Goal: Check status: Check status

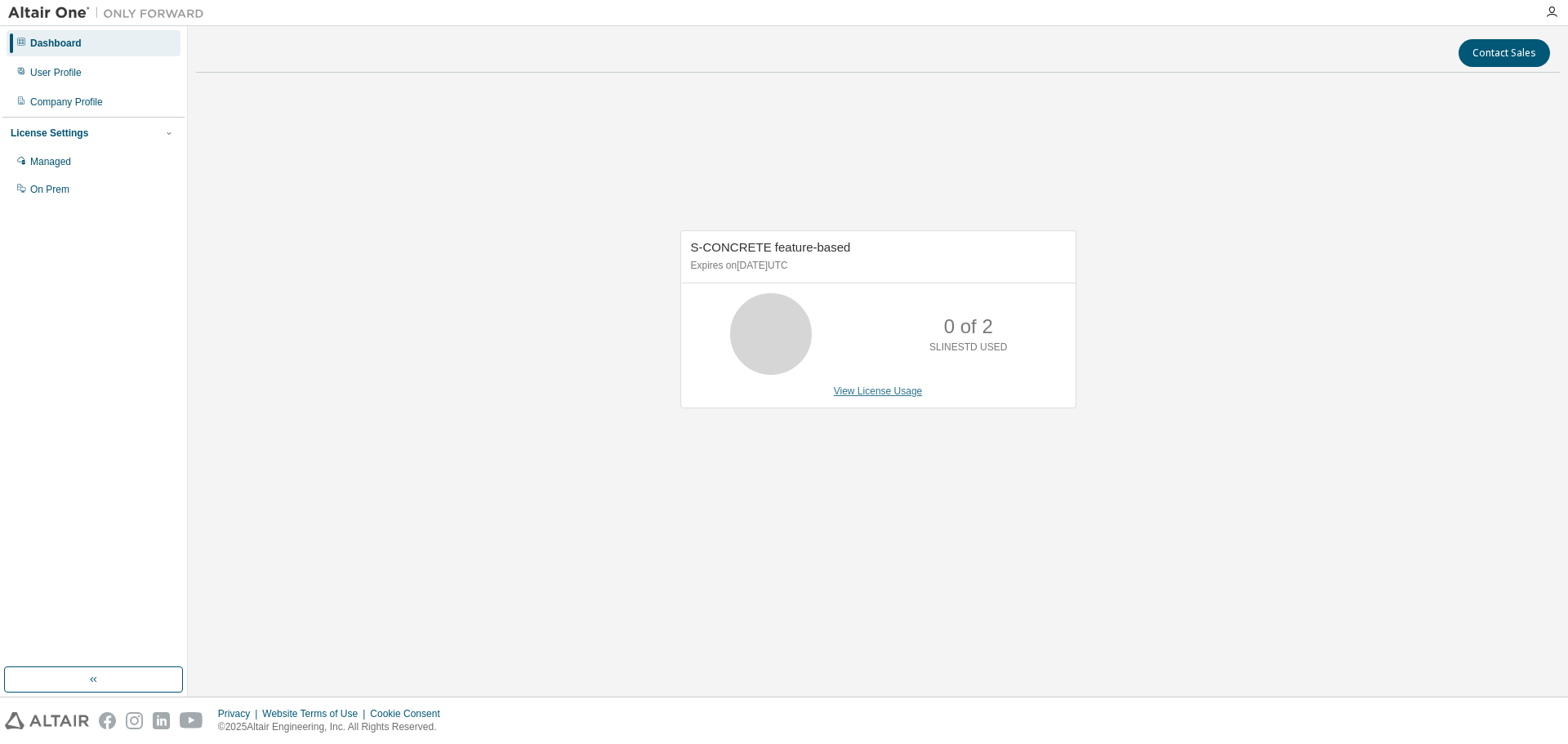
click at [906, 392] on link "View License Usage" at bounding box center [878, 391] width 89 height 11
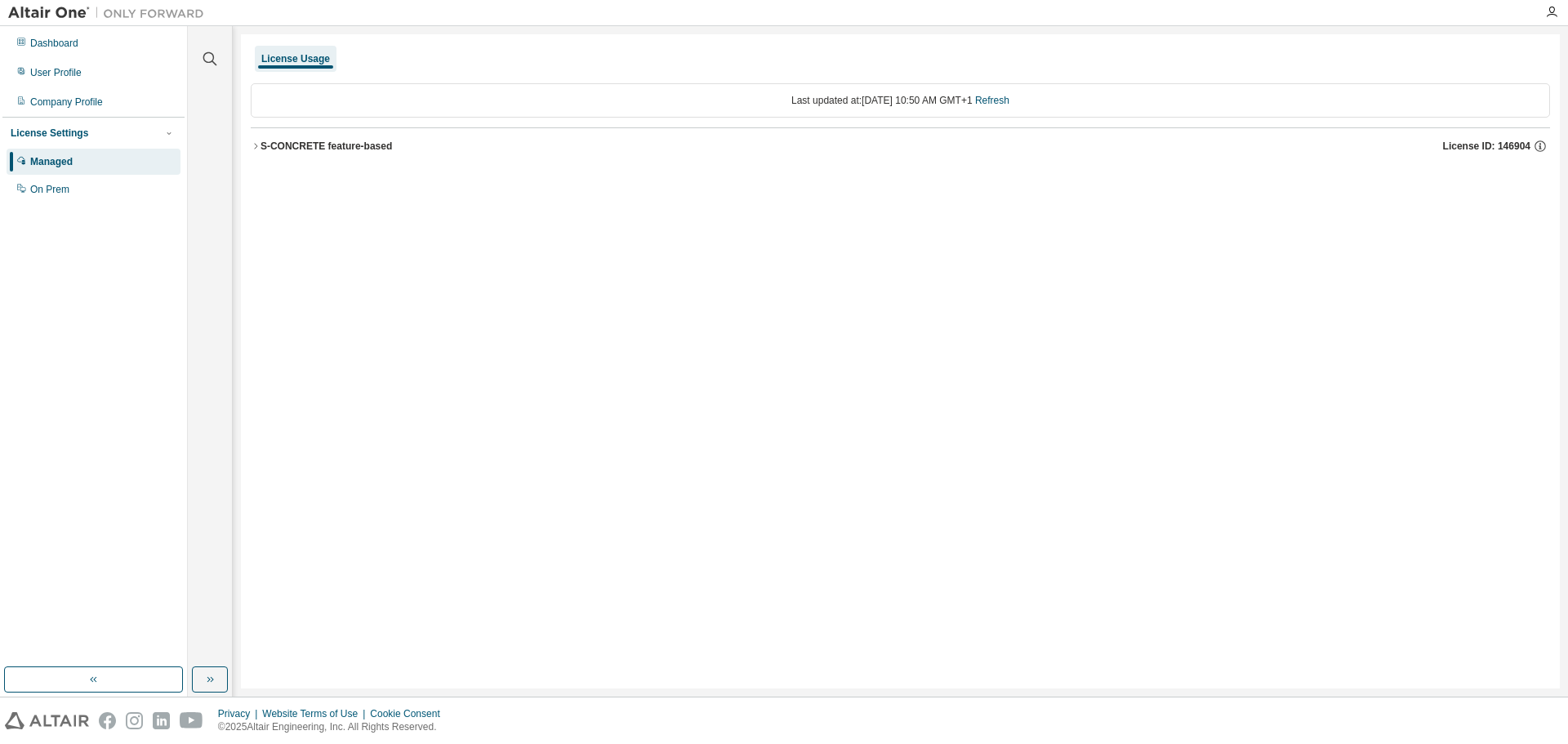
click at [248, 146] on div "License Usage Last updated at: Thu 2025-09-04 10:50 AM GMT+1 Refresh S-CONCRETE…" at bounding box center [900, 361] width 1319 height 654
click at [256, 142] on icon "button" at bounding box center [255, 146] width 9 height 9
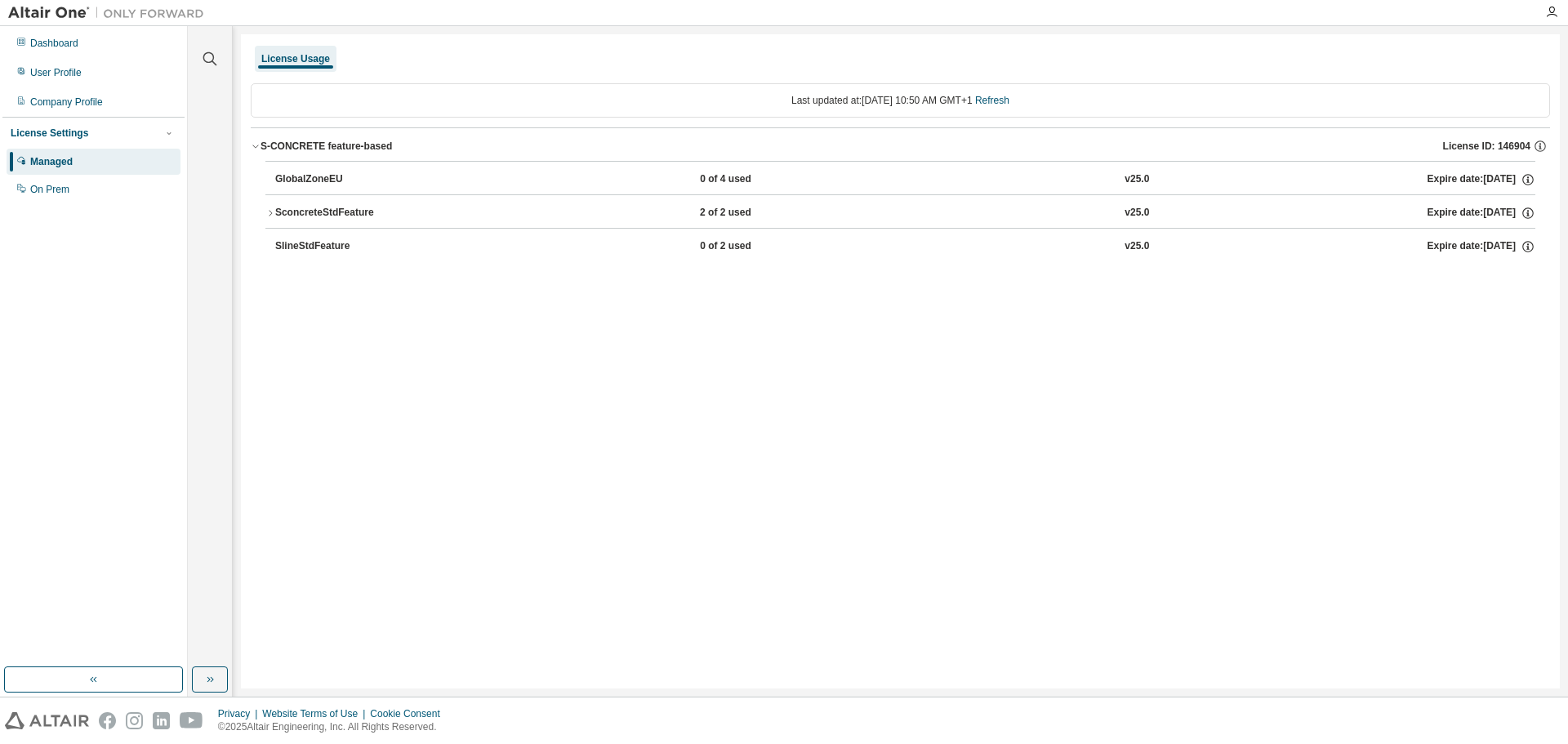
click at [268, 218] on button "SconcreteStdFeature 2 of 2 used v25.0 Expire date: 2026-08-01" at bounding box center [901, 213] width 1270 height 36
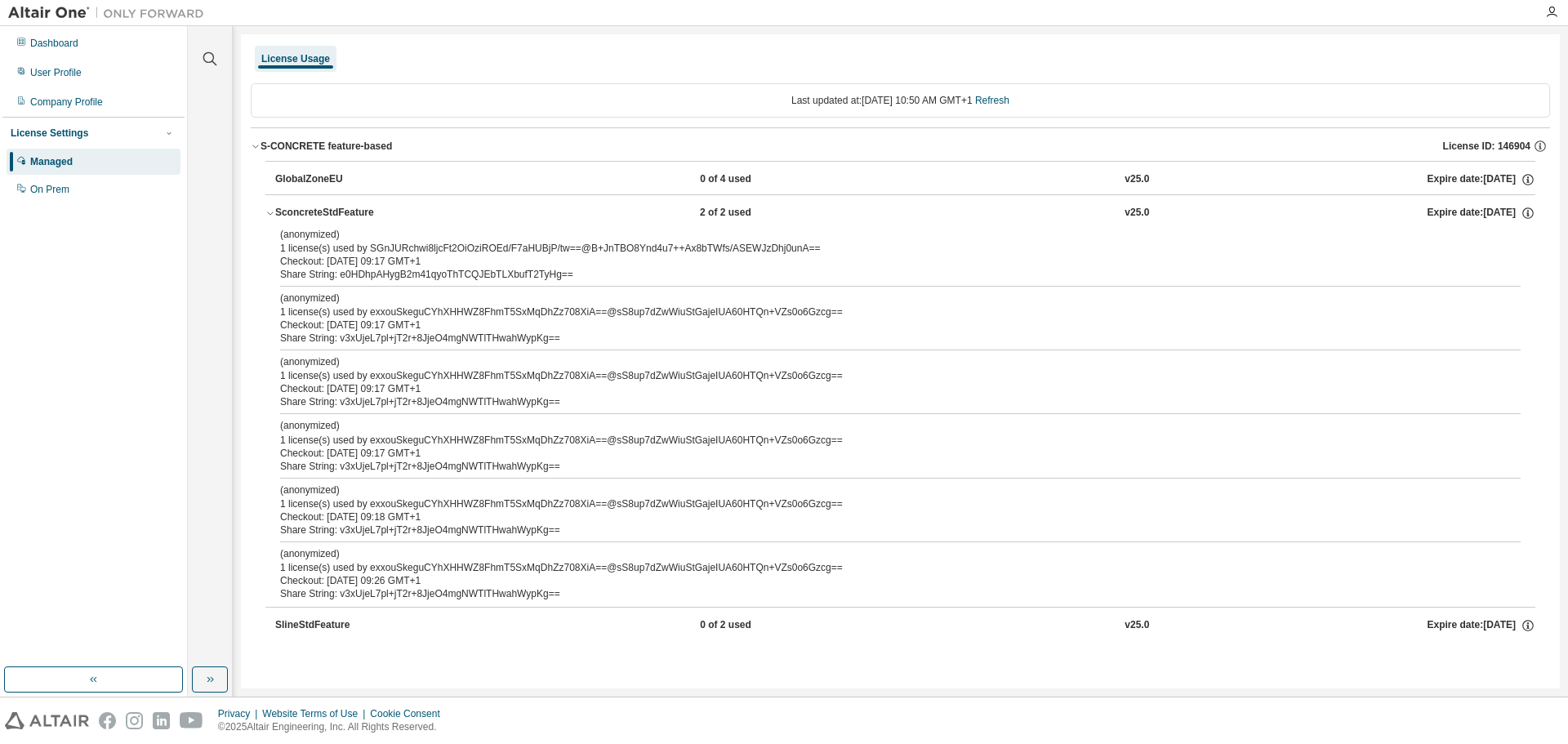
click at [338, 247] on div "(anonymized) 1 license(s) used by SGnJURchwi8ljcFt2OiOziROEd/F7aHUBjP/tw==@B+Jn…" at bounding box center [881, 241] width 1202 height 27
click at [346, 264] on div "Checkout: 2025-09-04 09:17 GMT+1" at bounding box center [881, 261] width 1202 height 13
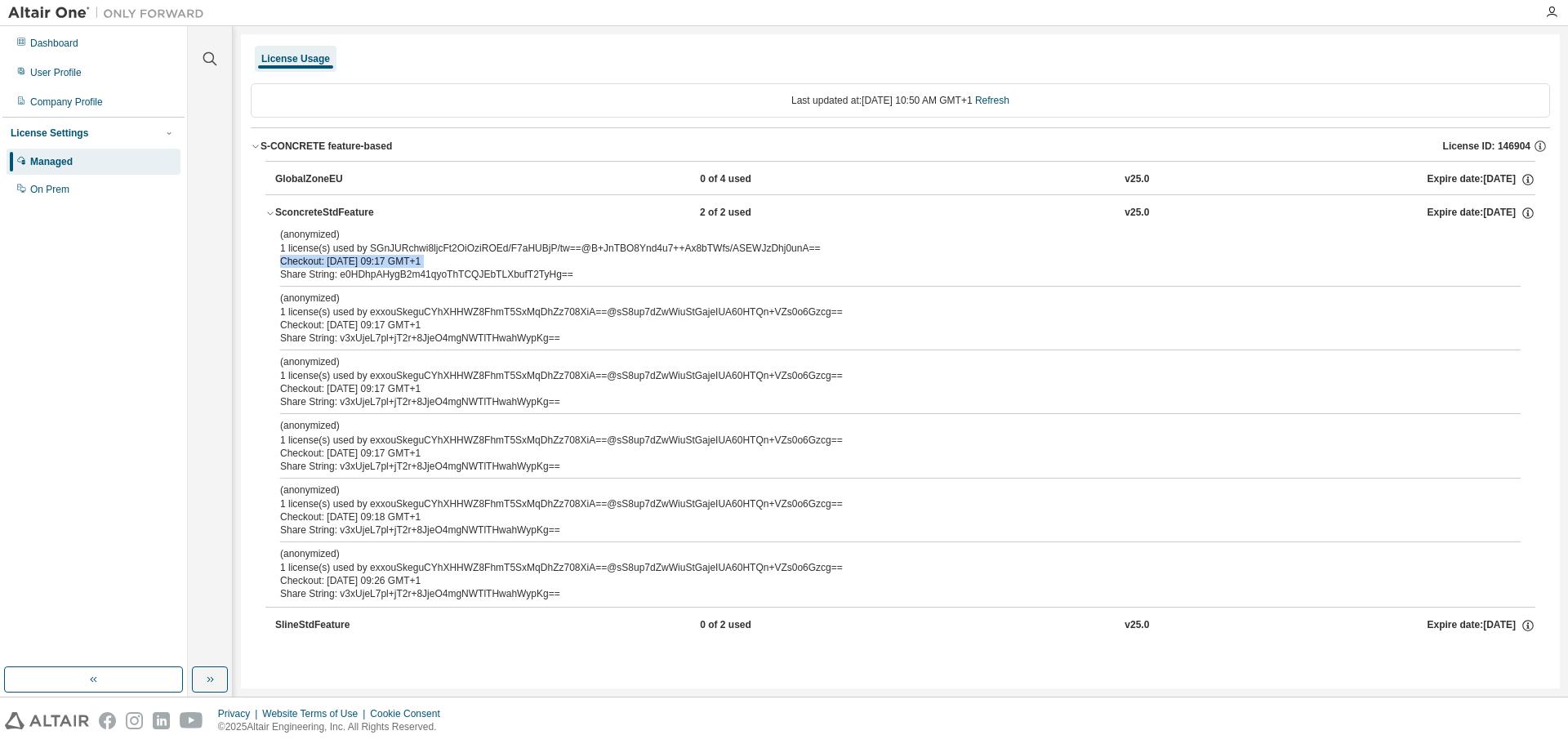
click at [346, 264] on div "Checkout: 2025-09-04 09:17 GMT+1" at bounding box center [881, 261] width 1202 height 13
click at [381, 311] on div "(anonymized) 1 license(s) used by exxouSkeguCYhXHHWZ8FhmT5SxMqDhZz708XiA==@sS8u…" at bounding box center [881, 305] width 1202 height 27
click at [381, 311] on div "(anonymized) 1 license(s) used by exxouSkeguCYhXHHWZ8FhmT5SxMqDhZz708XiA==@sS8u…" at bounding box center [881, 305] width 1202 height 27
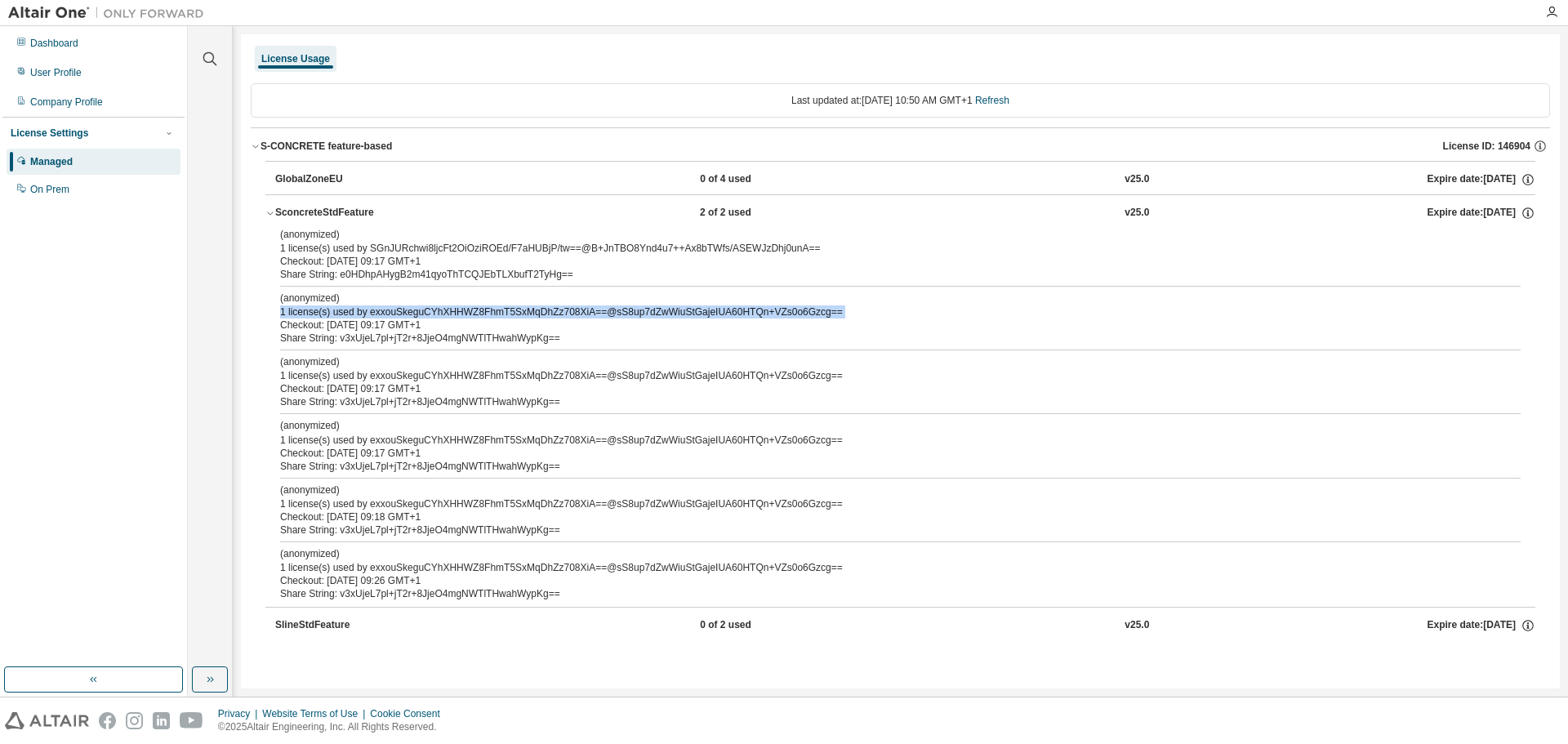
click at [381, 311] on div "(anonymized) 1 license(s) used by exxouSkeguCYhXHHWZ8FhmT5SxMqDhZz708XiA==@sS8u…" at bounding box center [881, 305] width 1202 height 27
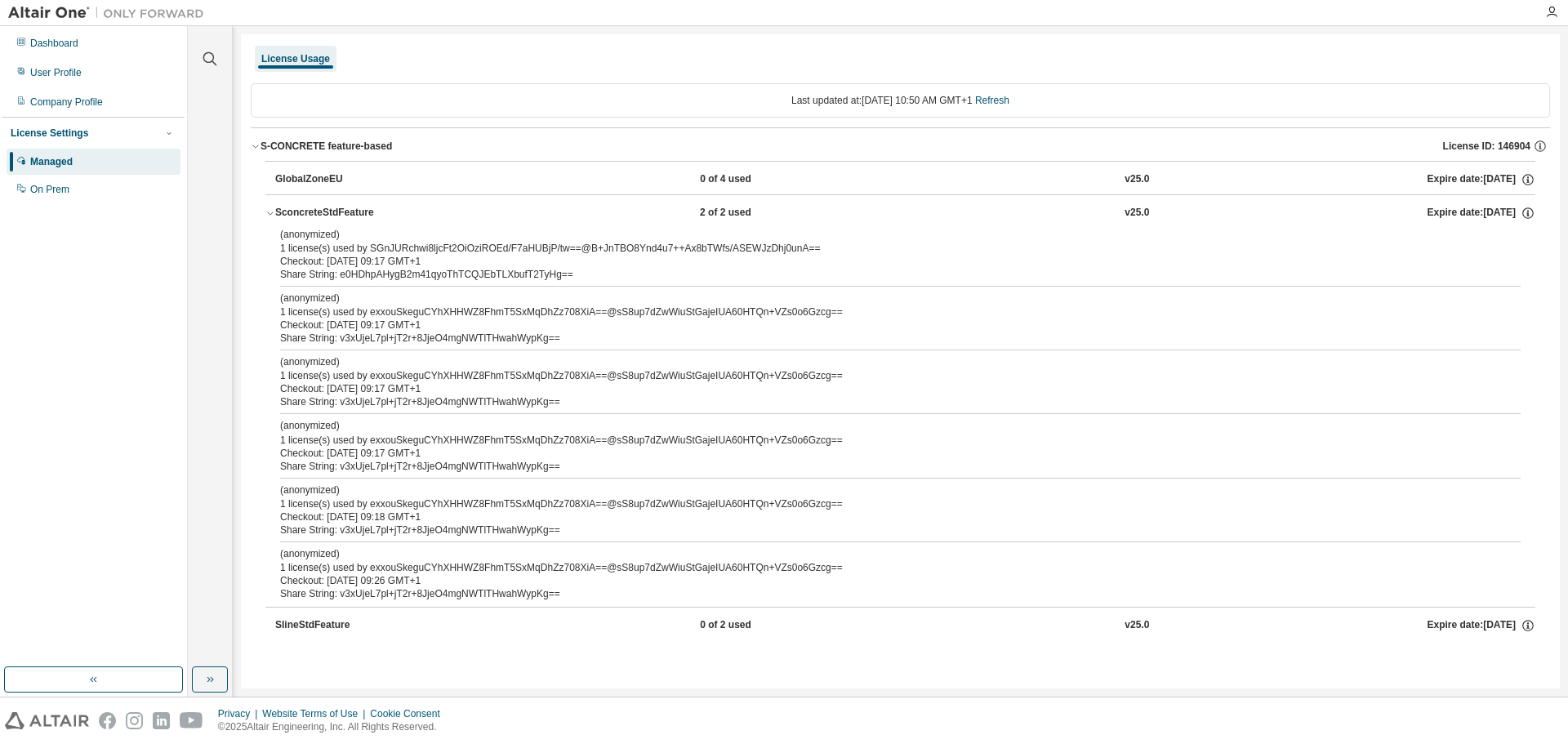
click at [379, 324] on div "Checkout: 2025-09-04 09:17 GMT+1" at bounding box center [881, 324] width 1202 height 13
click at [400, 392] on div "Checkout: 2025-09-04 09:17 GMT+1" at bounding box center [881, 388] width 1202 height 13
click at [401, 392] on div "Checkout: 2025-09-04 09:17 GMT+1" at bounding box center [881, 388] width 1202 height 13
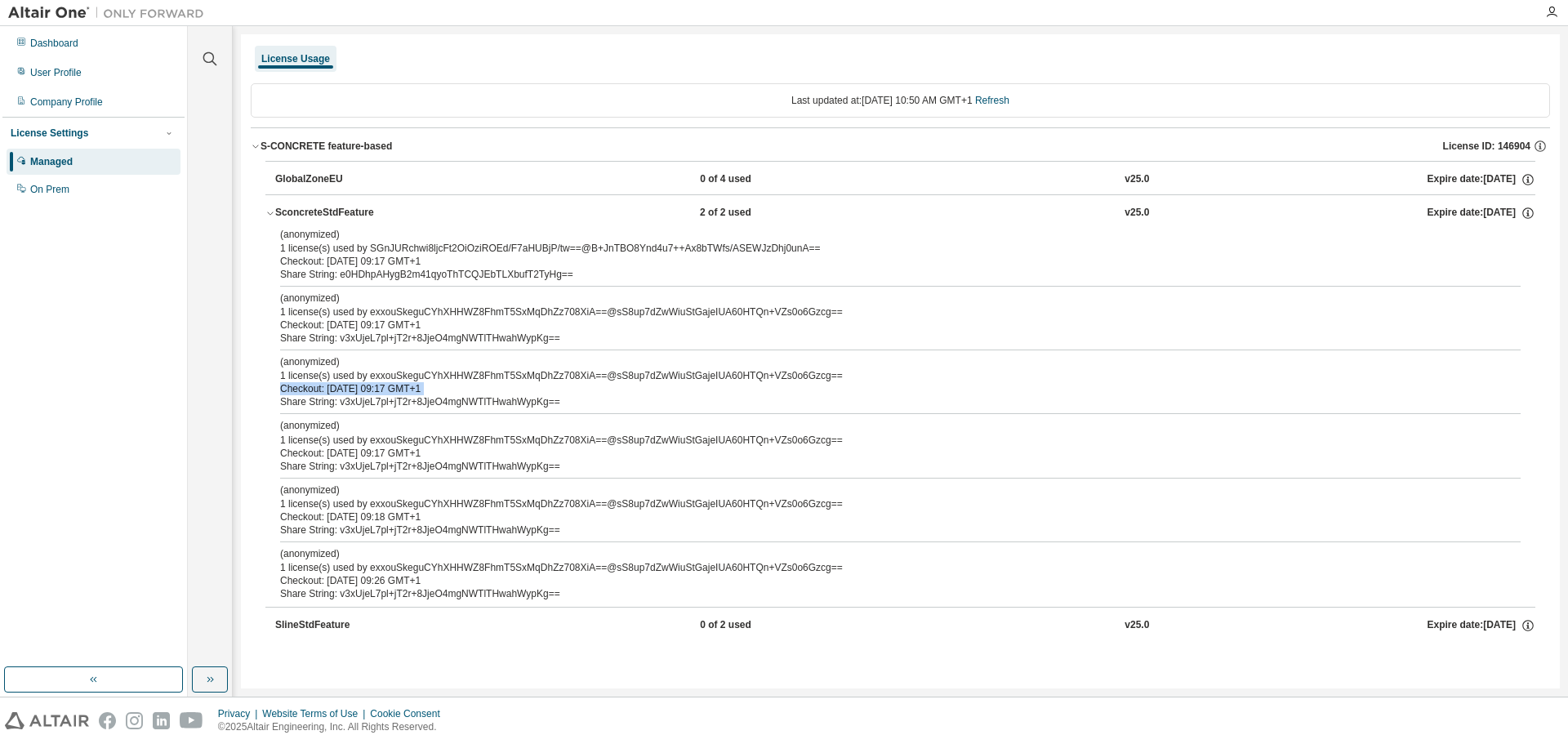
click at [401, 392] on div "Checkout: 2025-09-04 09:17 GMT+1" at bounding box center [881, 388] width 1202 height 13
click at [409, 521] on div "Checkout: 2025-09-04 09:18 GMT+1" at bounding box center [881, 516] width 1202 height 13
click at [402, 585] on div "Checkout: 2025-09-04 09:26 GMT+1" at bounding box center [881, 580] width 1202 height 13
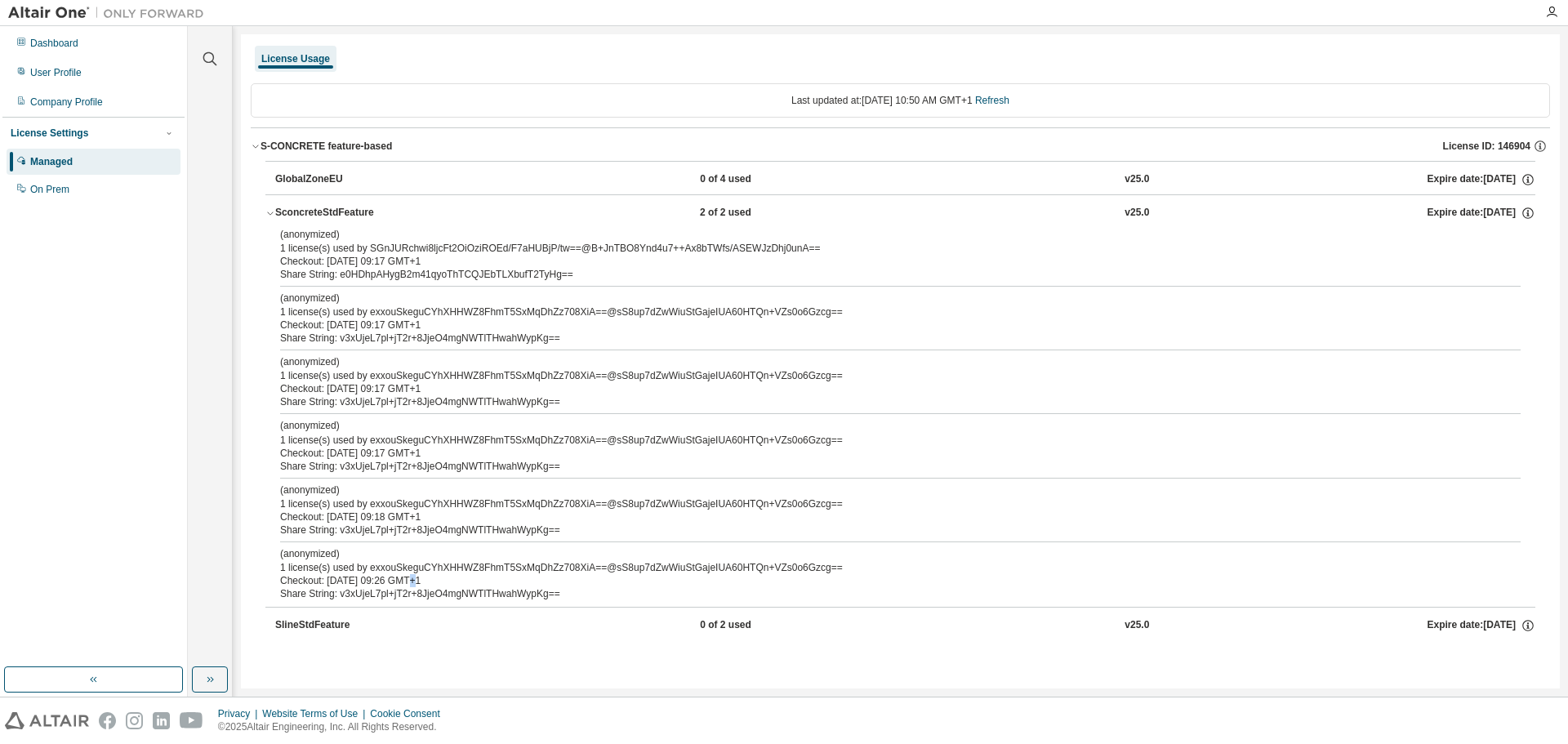
click at [402, 585] on div "Checkout: 2025-09-04 09:26 GMT+1" at bounding box center [881, 580] width 1202 height 13
click at [271, 213] on icon "button" at bounding box center [270, 212] width 9 height 9
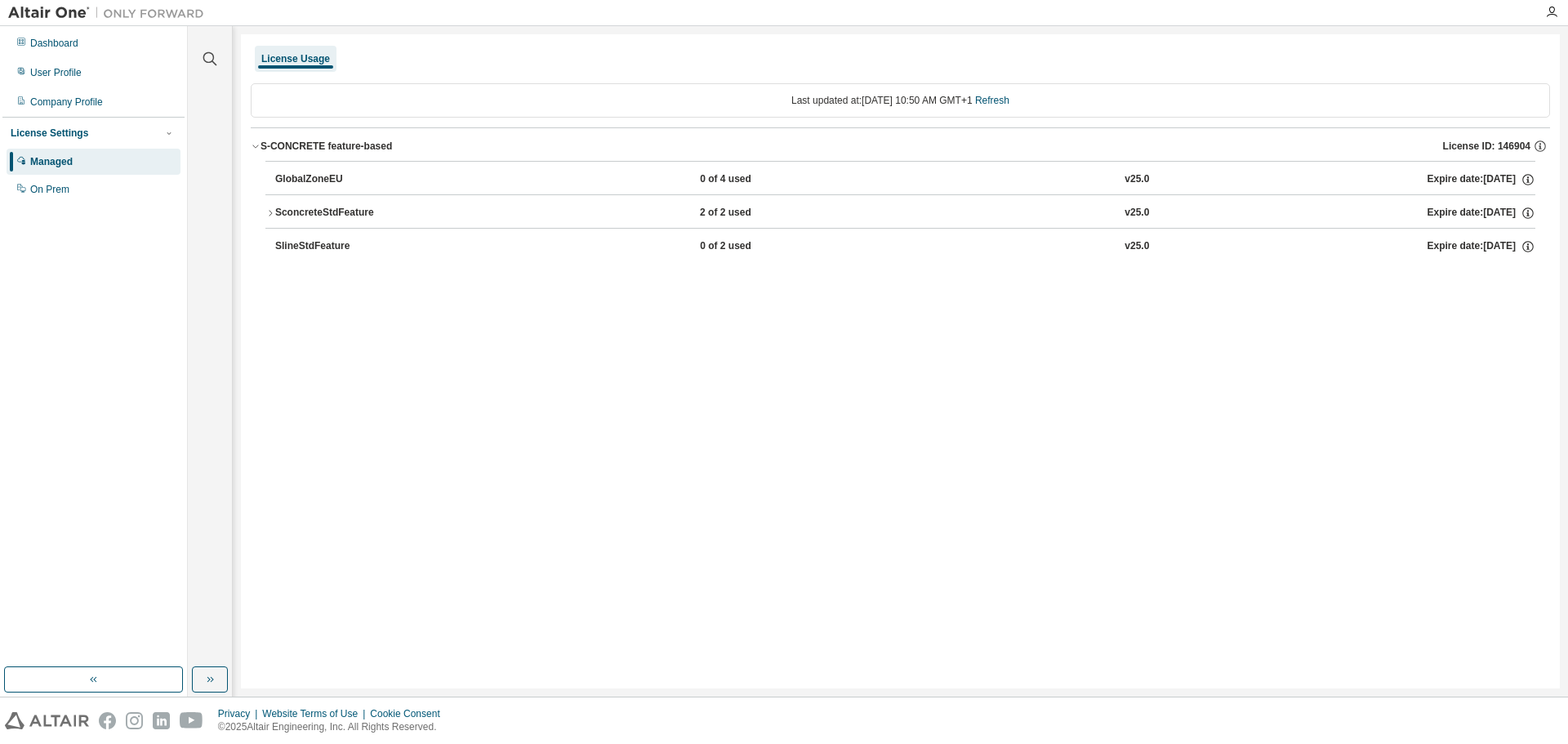
click at [300, 178] on div "GlobalZoneEU" at bounding box center [348, 179] width 147 height 15
click at [273, 178] on div "GlobalZoneEU 0 of 4 used v25.0 Expire date: 2026-08-01" at bounding box center [901, 177] width 1270 height 33
click at [281, 179] on div "GlobalZoneEU" at bounding box center [348, 179] width 147 height 15
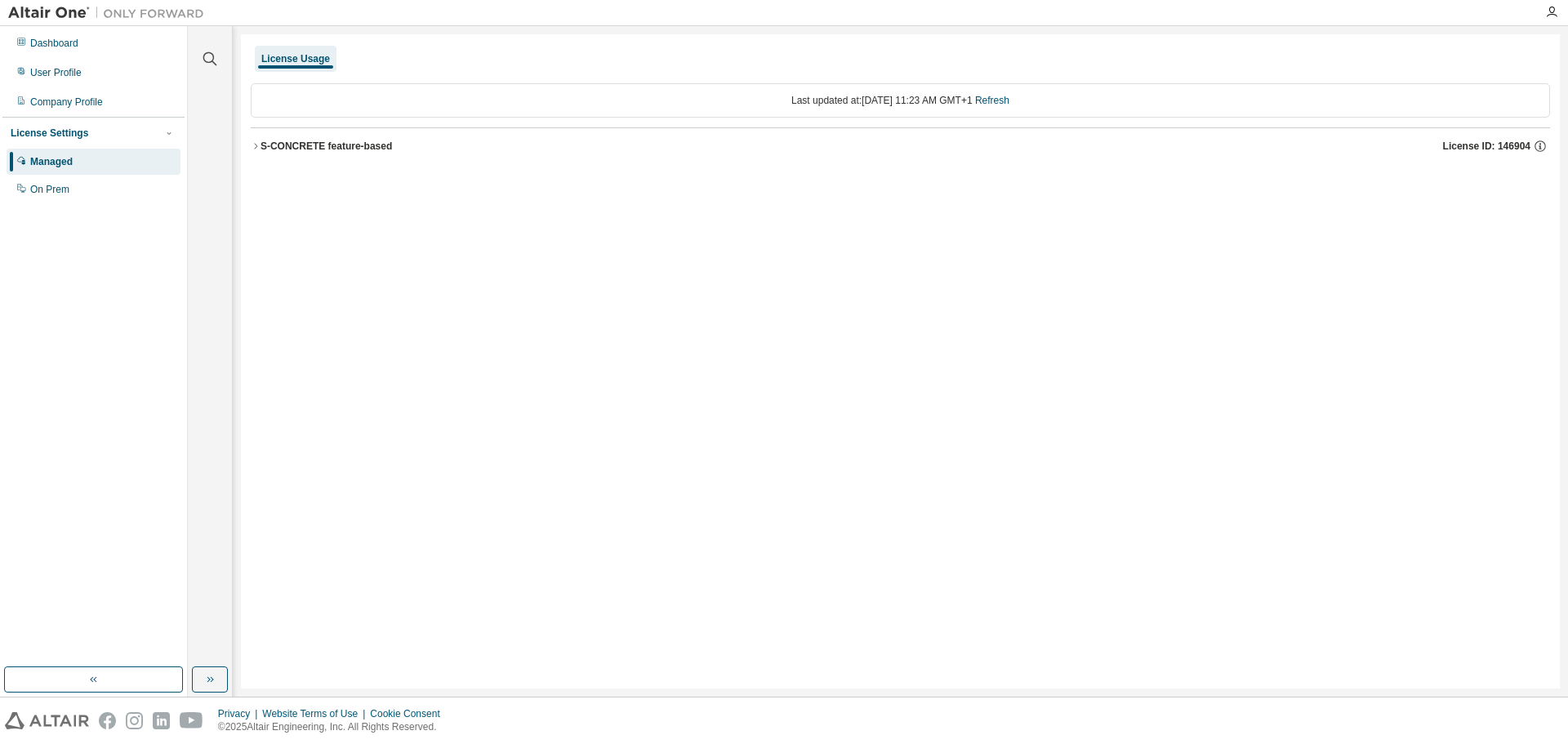
click at [257, 146] on icon "button" at bounding box center [256, 145] width 3 height 6
